Goal: Task Accomplishment & Management: Complete application form

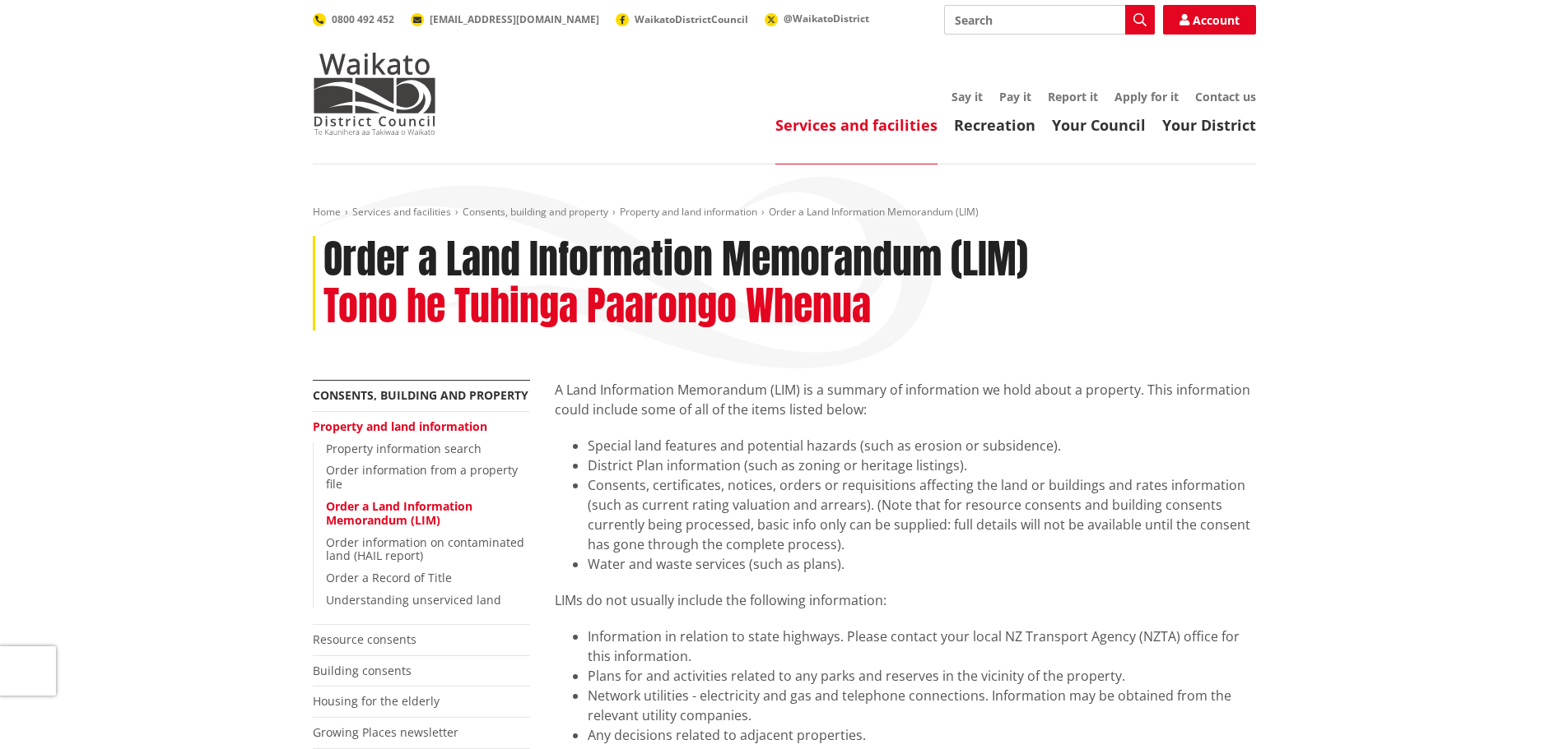
click at [405, 505] on link "Order a Land Information Memorandum (LIM)" at bounding box center [399, 513] width 146 height 29
click at [377, 514] on link "Order a Land Information Memorandum (LIM)" at bounding box center [399, 513] width 146 height 29
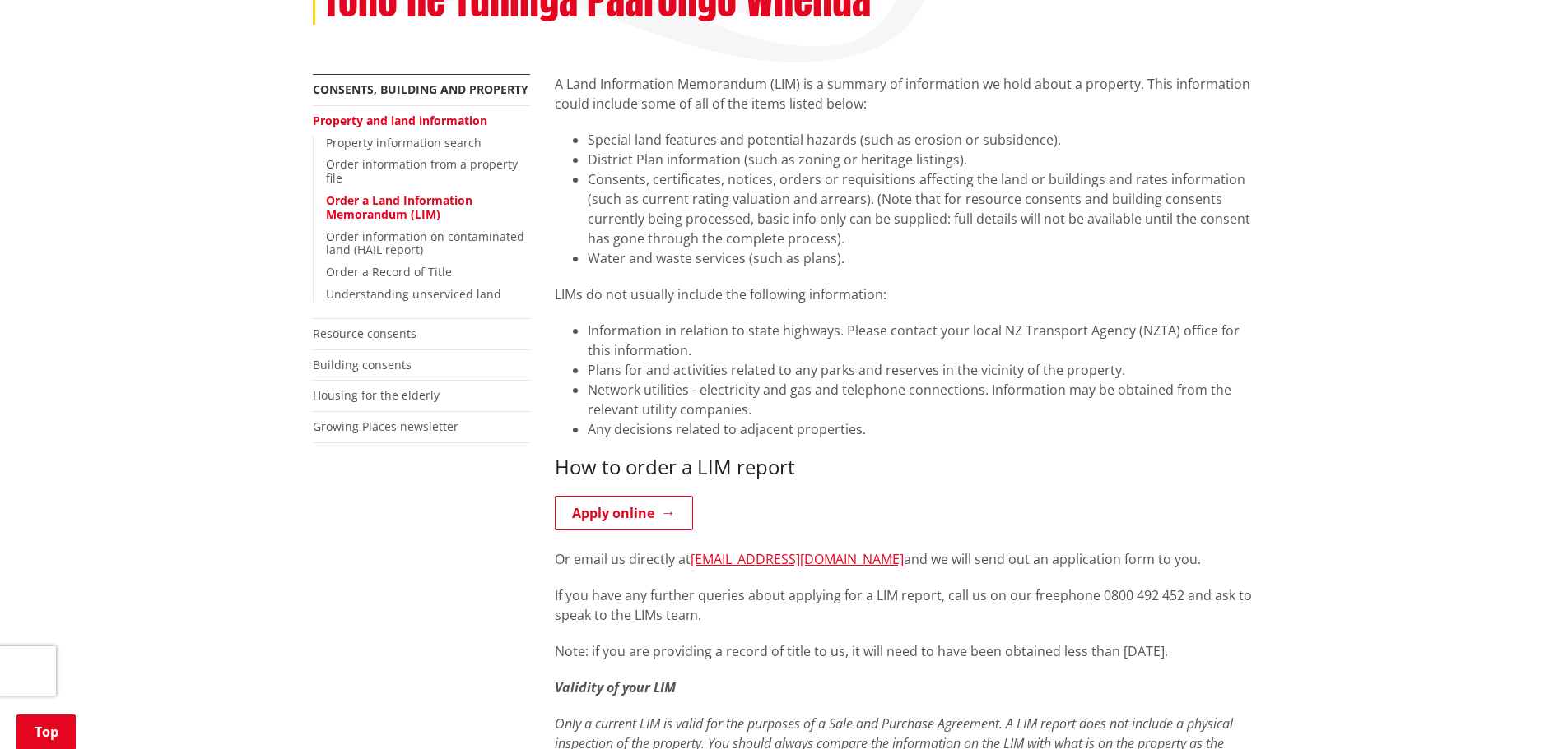
scroll to position [329, 0]
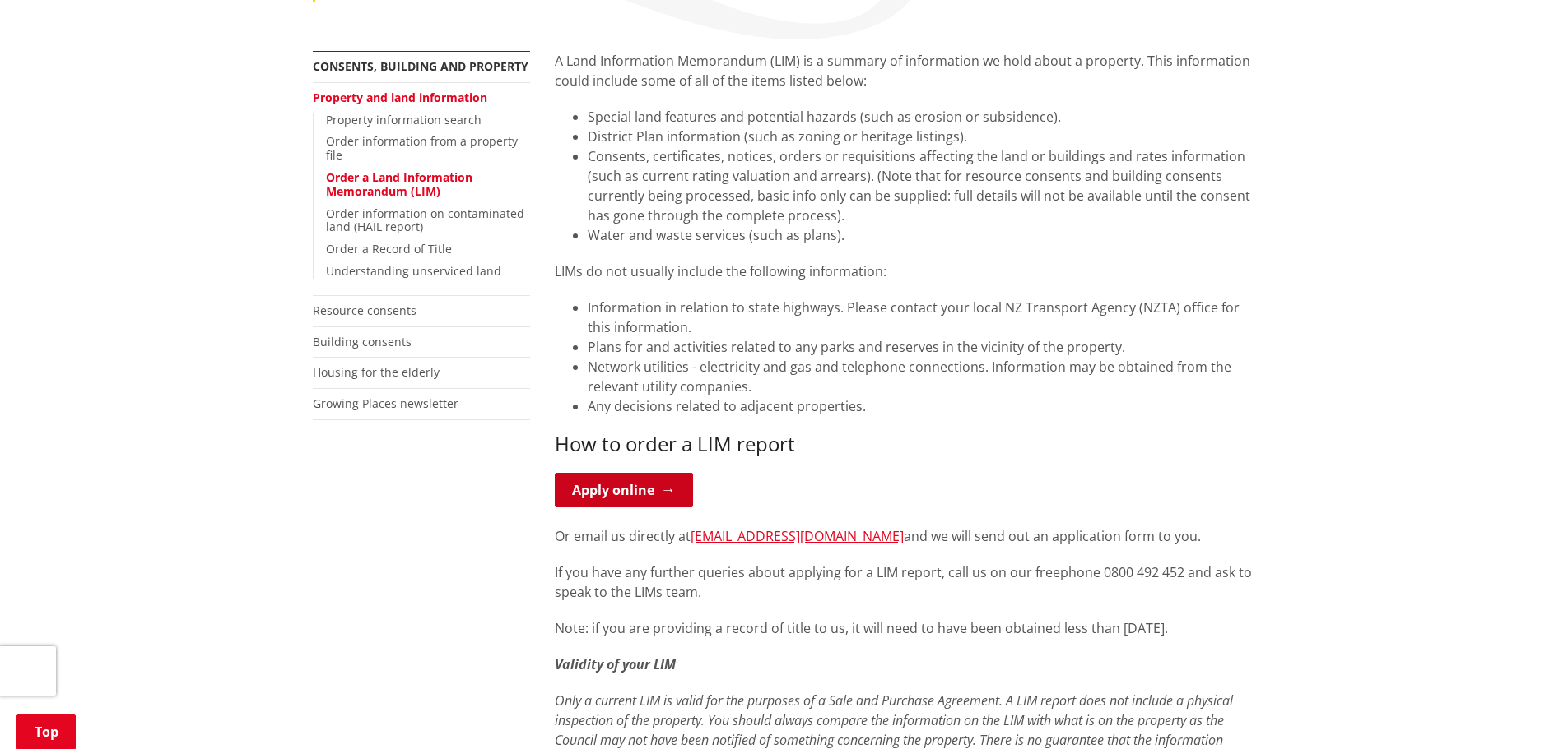
click at [606, 487] on link "Apply online" at bounding box center [624, 490] width 138 height 35
